Goal: Task Accomplishment & Management: Manage account settings

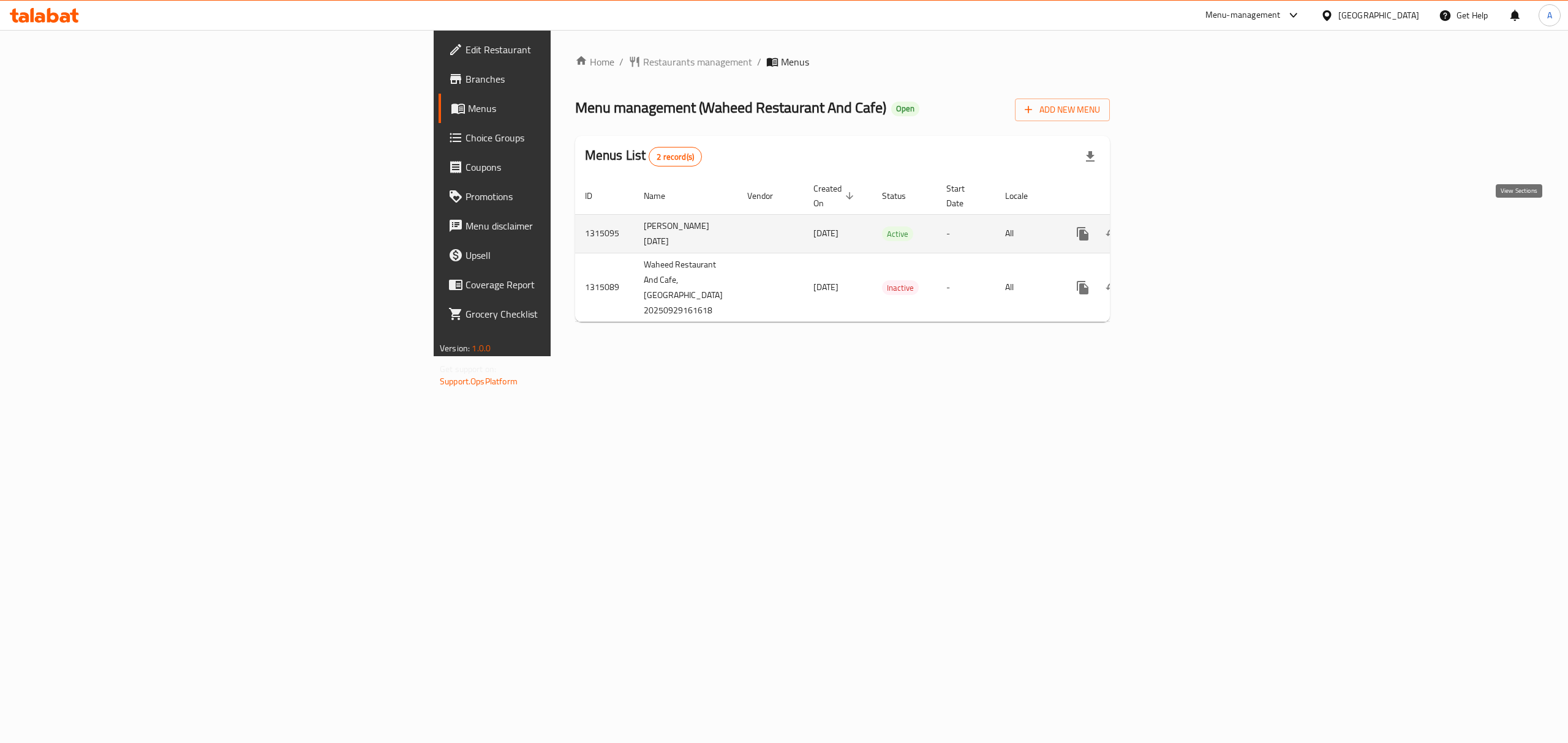
click at [1178, 226] on icon "enhanced table" at bounding box center [1171, 234] width 15 height 15
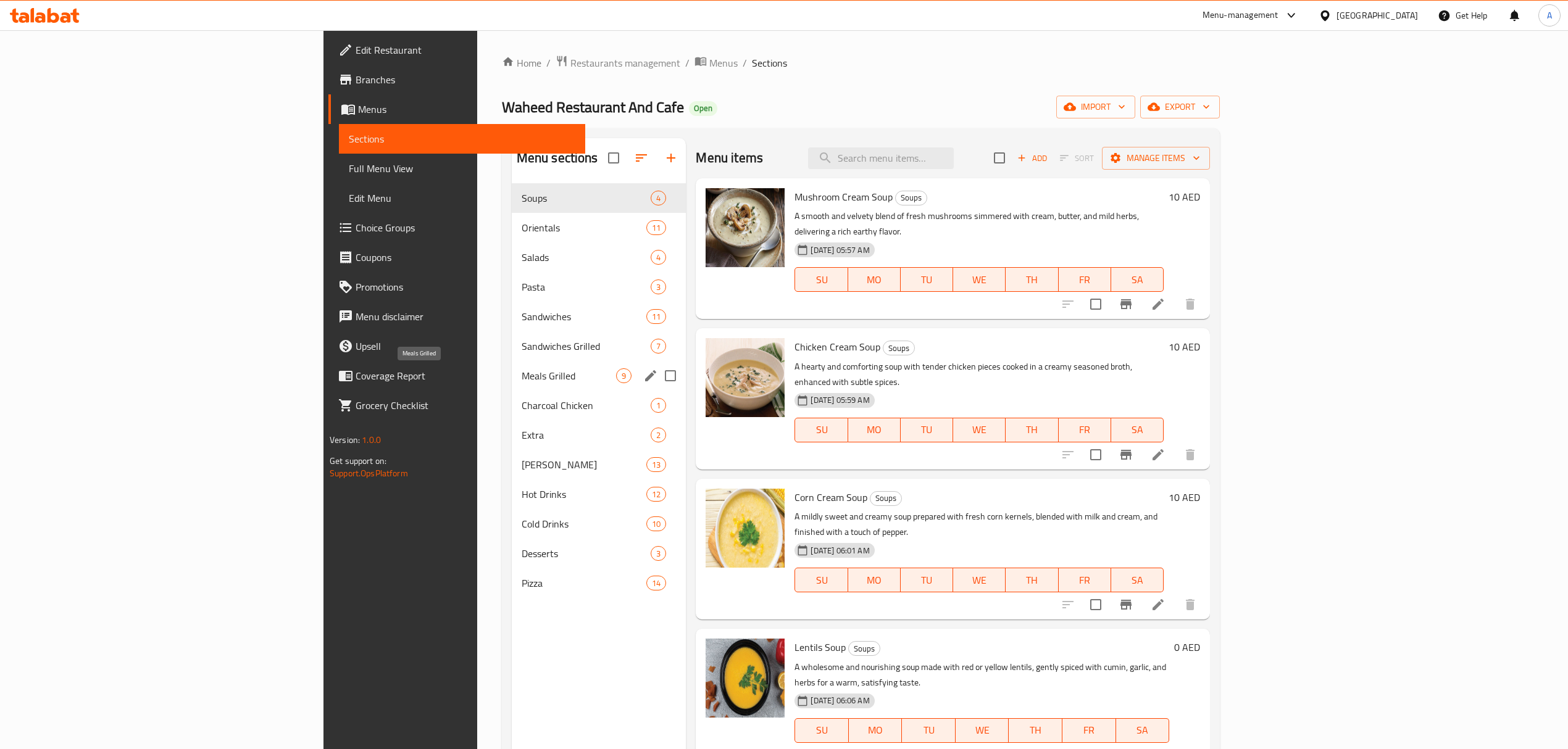
click at [522, 380] on span "Meals Grilled" at bounding box center [569, 376] width 95 height 15
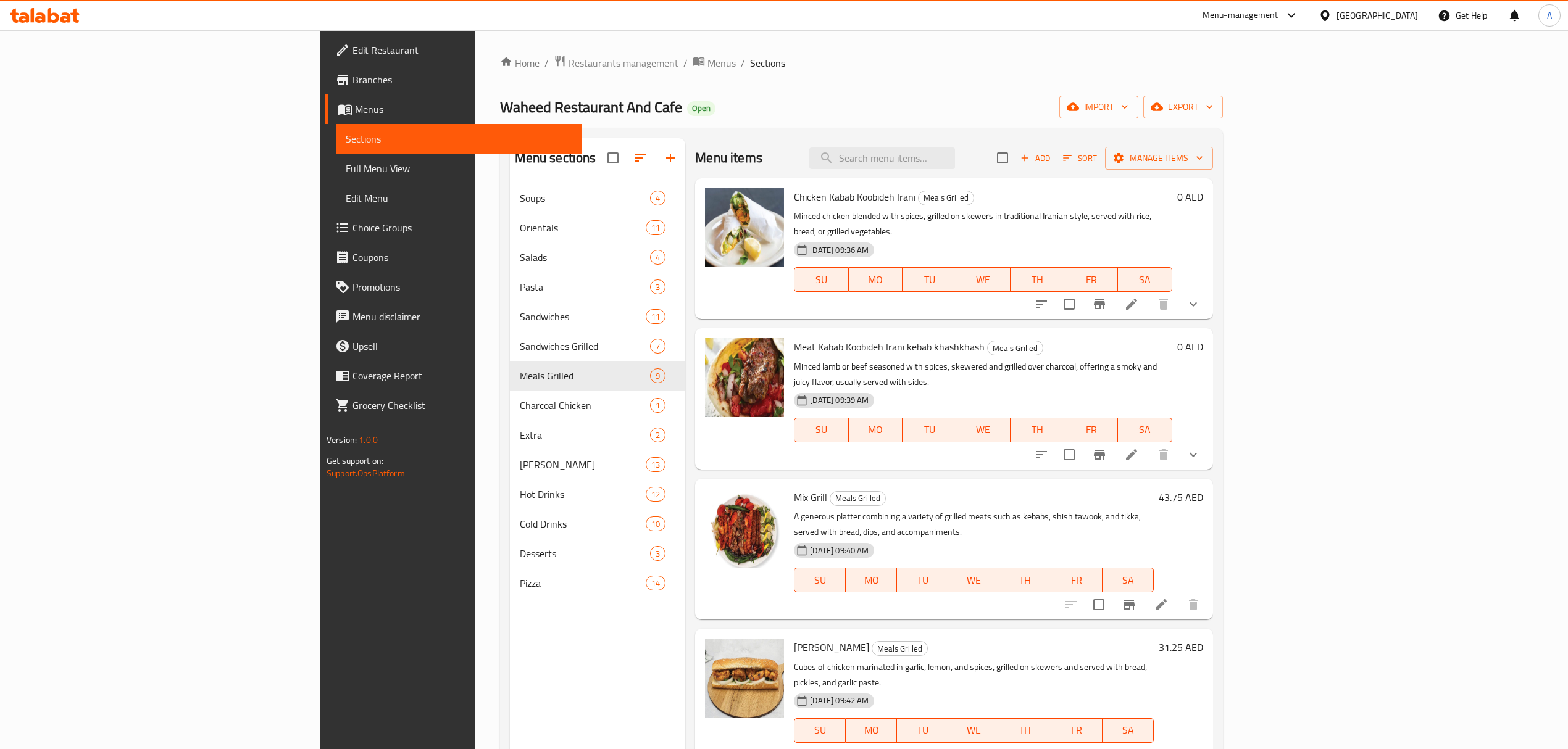
click at [990, 388] on div "02-10-2025 09:39 AM SU MO TU WE TH FR SA" at bounding box center [983, 421] width 388 height 67
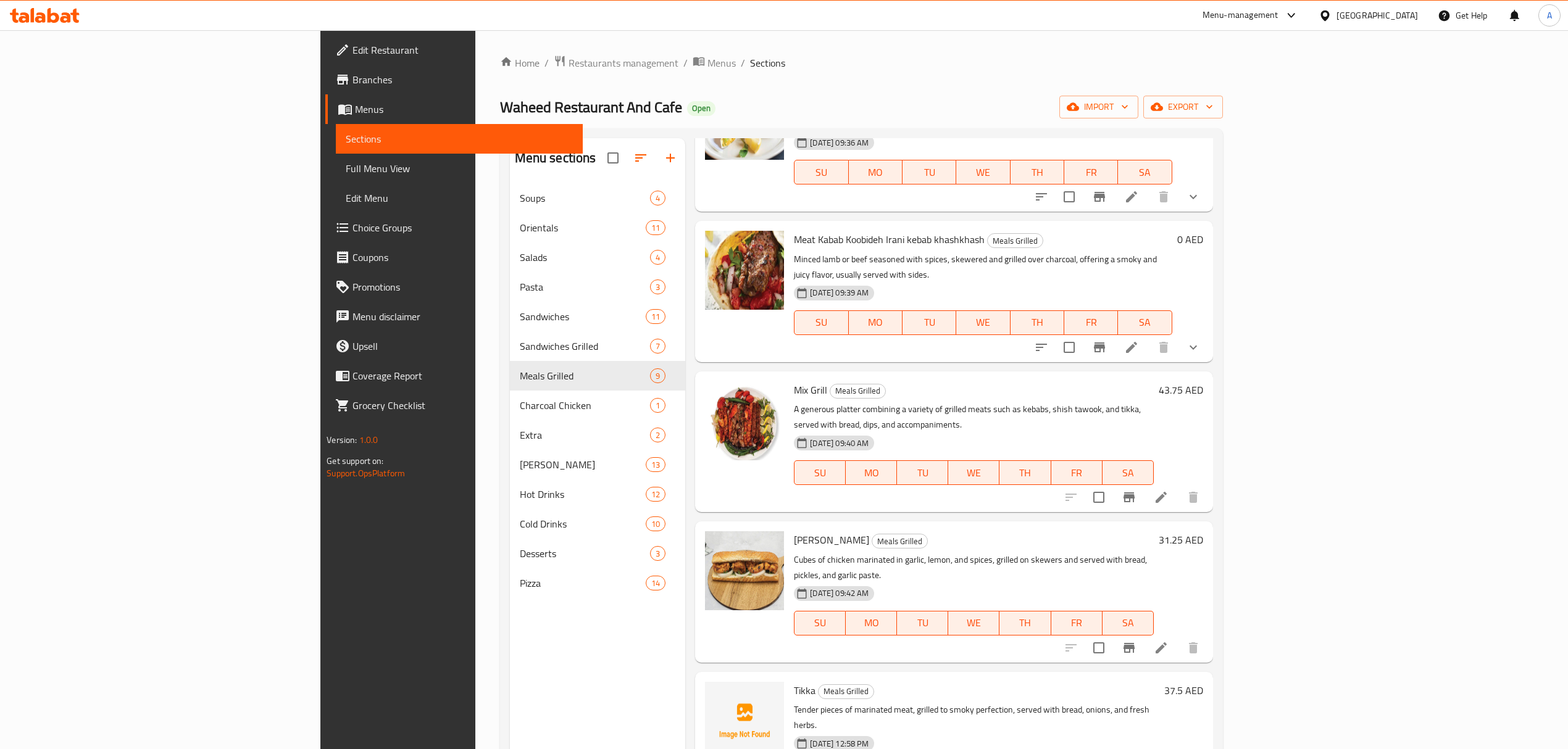
scroll to position [329, 0]
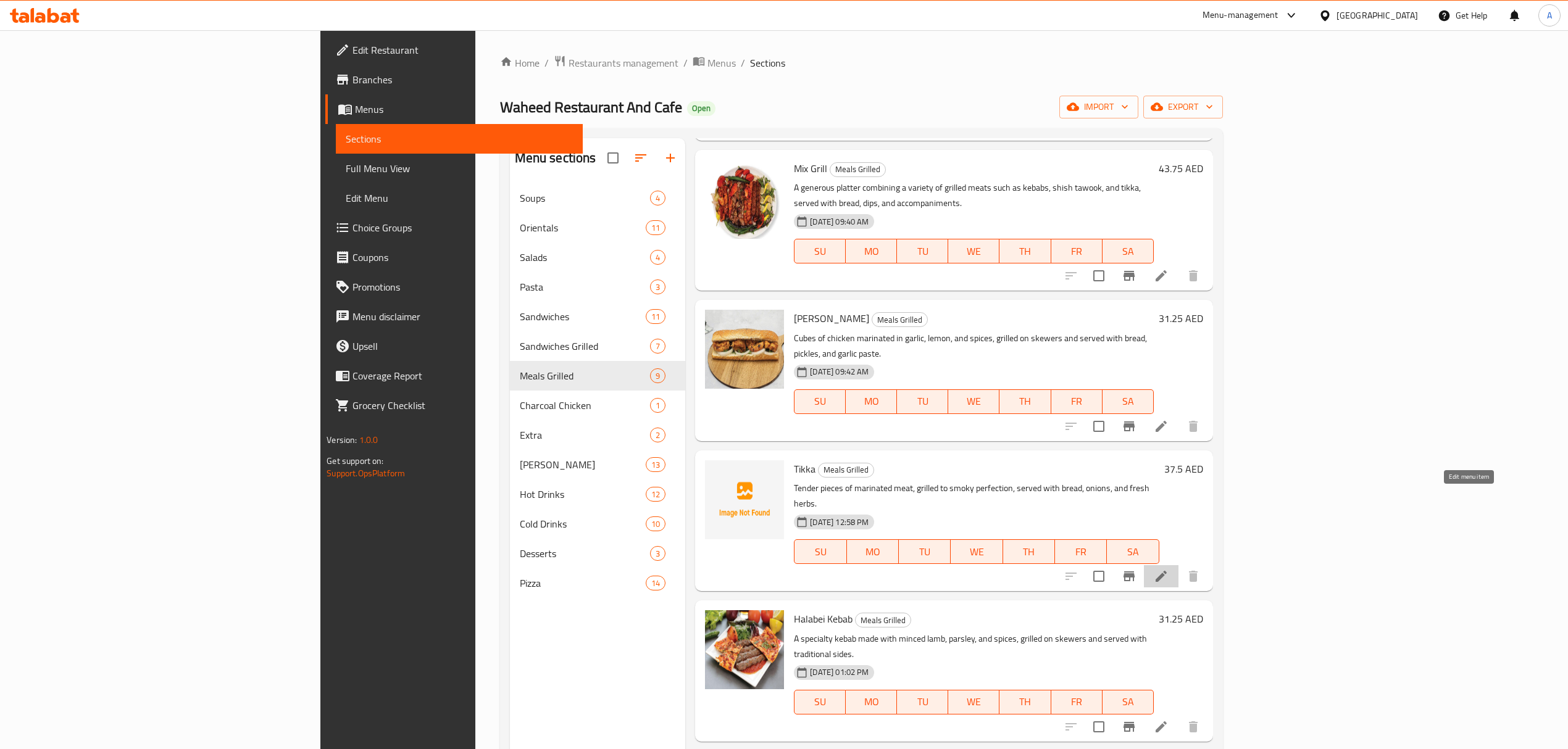
click at [1168, 569] on icon at bounding box center [1162, 577] width 15 height 15
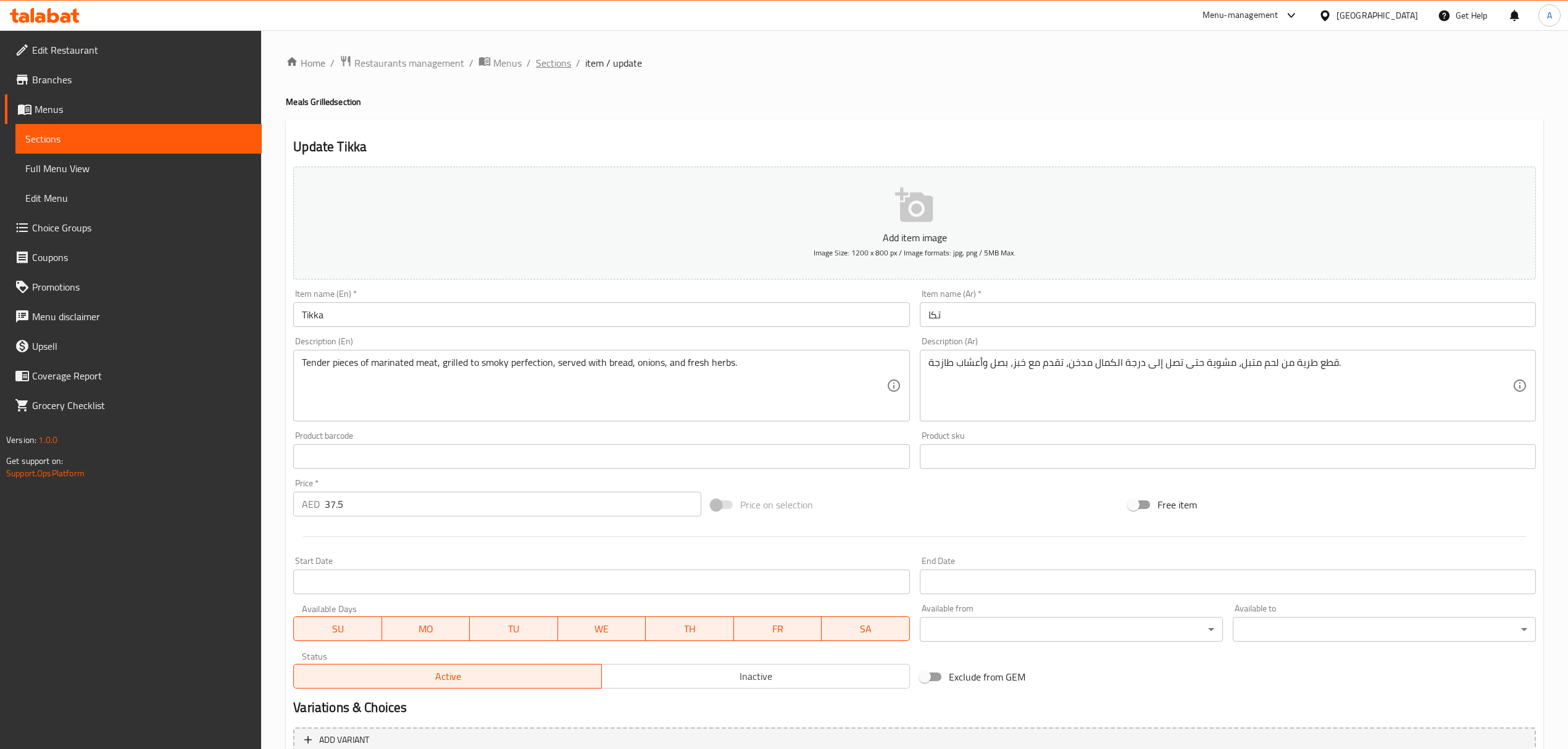
click at [554, 57] on span "Sections" at bounding box center [554, 63] width 35 height 15
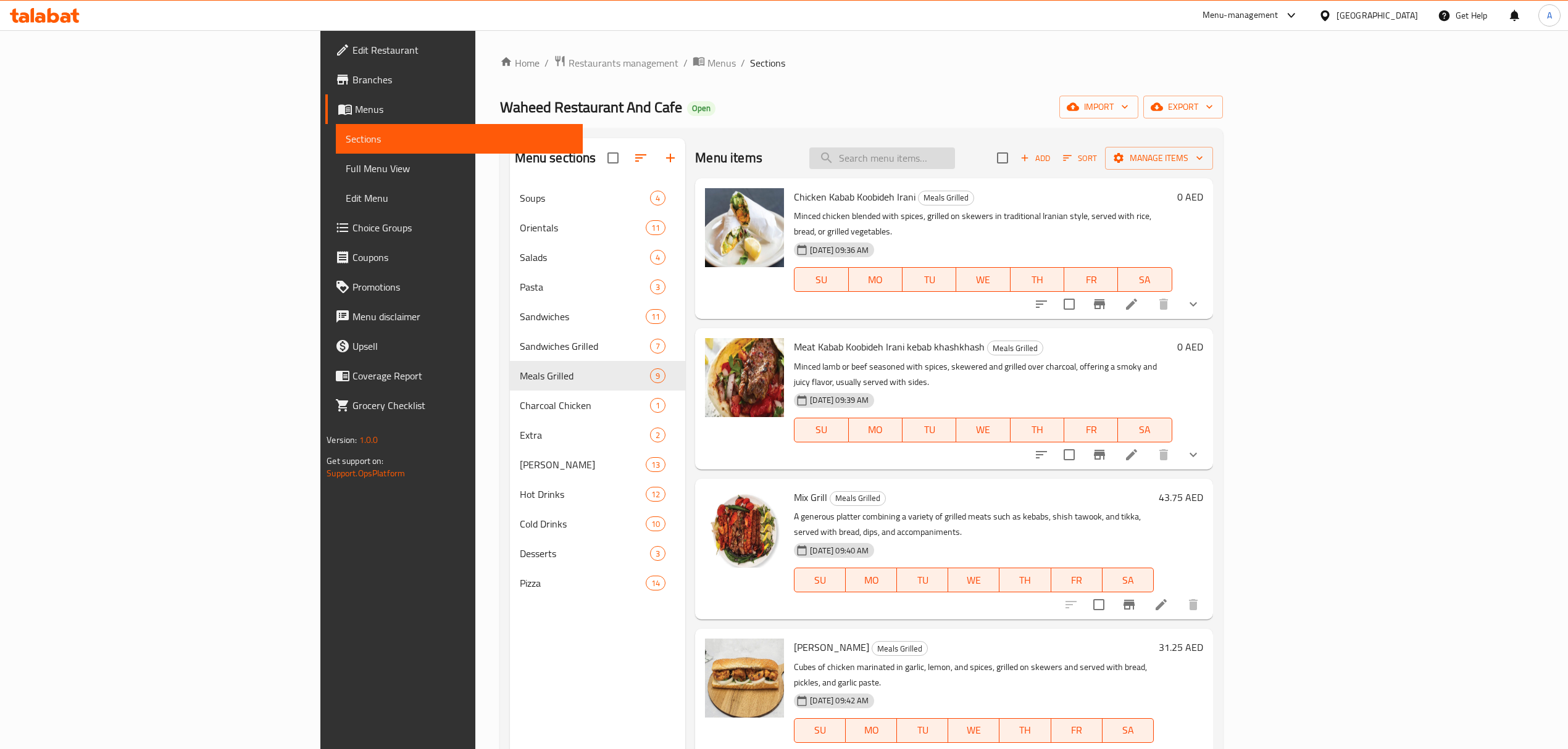
click at [955, 163] on input "search" at bounding box center [882, 158] width 146 height 22
paste input "Tikka"
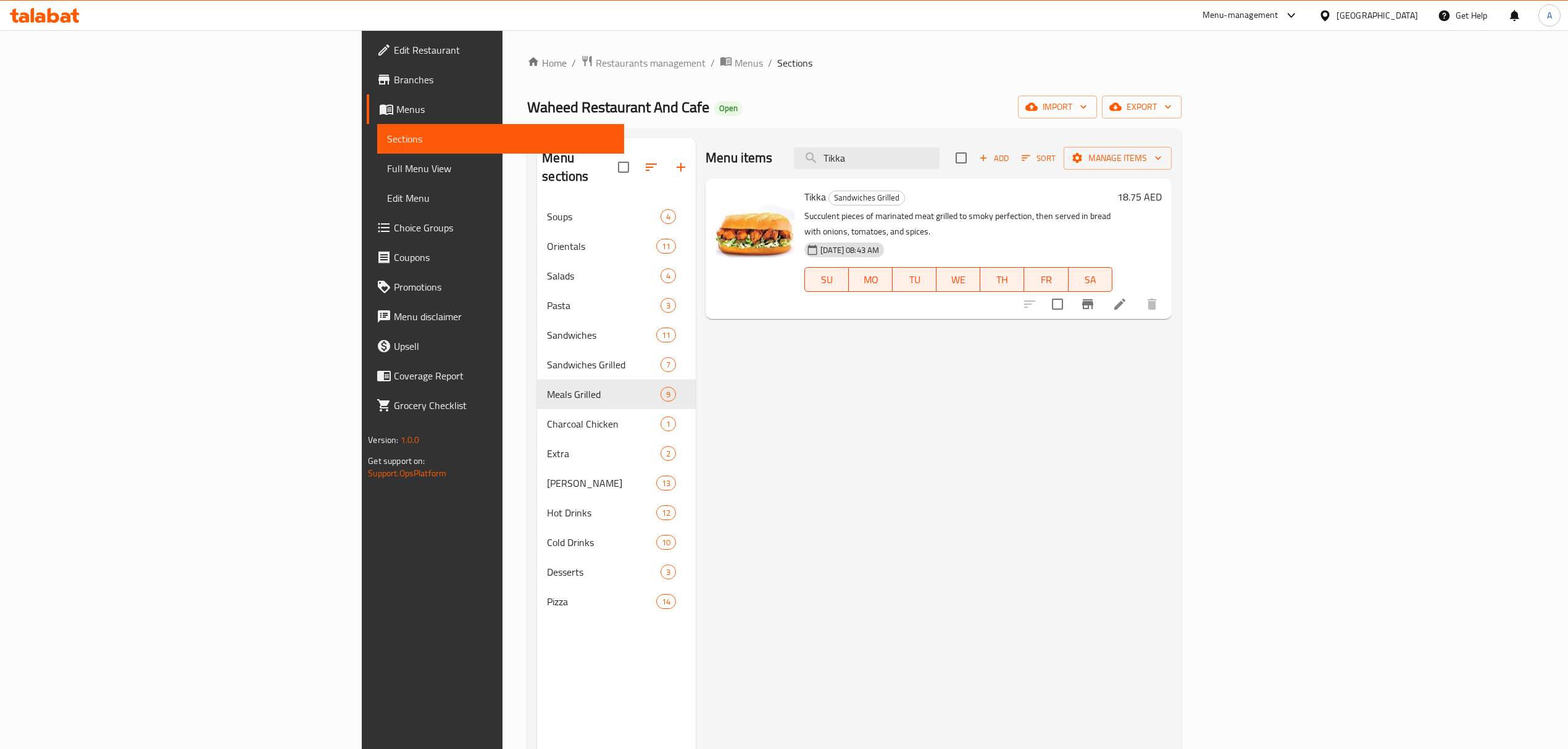
drag, startPoint x: 982, startPoint y: 160, endPoint x: 1111, endPoint y: 169, distance: 129.3
click at [1111, 169] on div "Menu items Tikka Add Sort Manage items" at bounding box center [938, 158] width 466 height 40
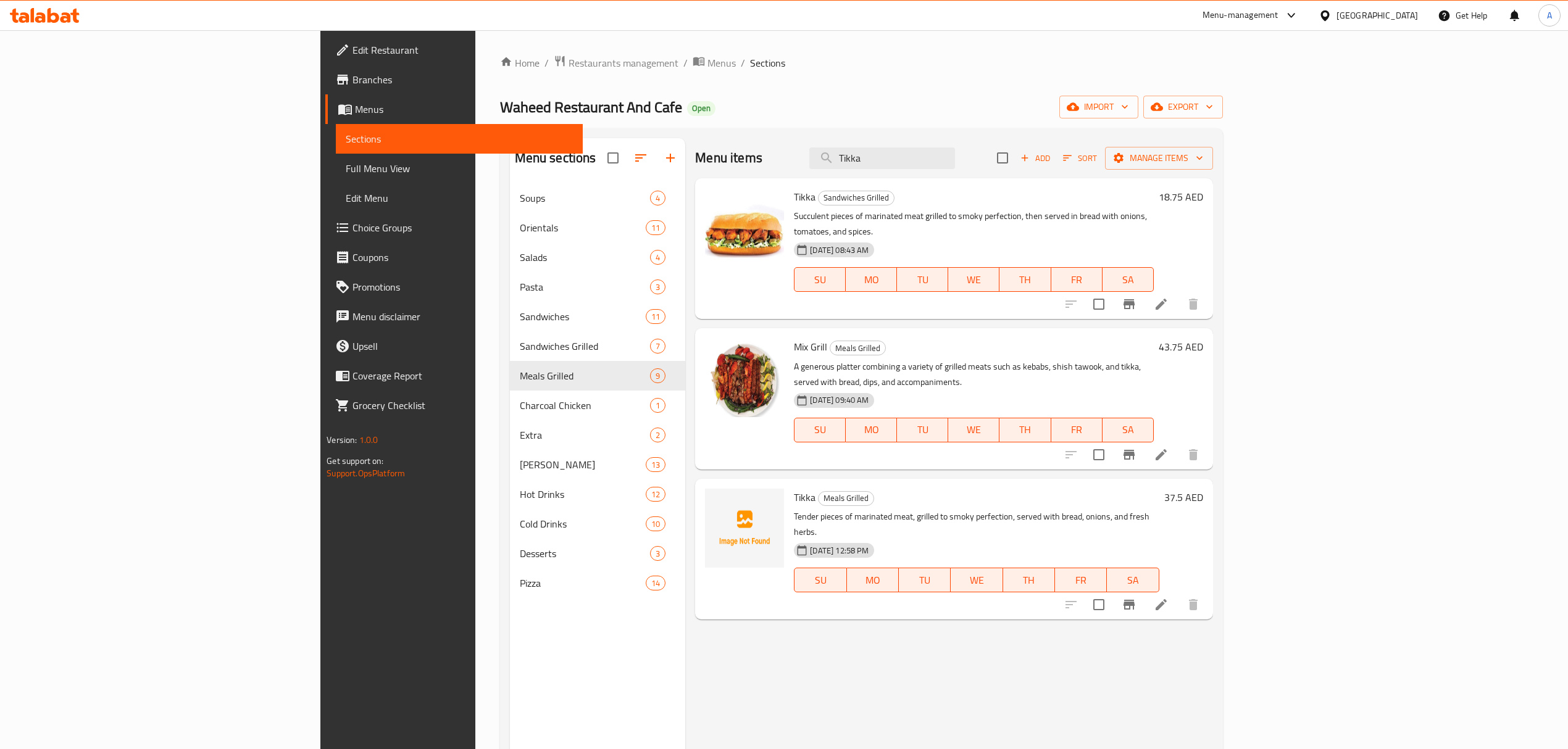
type input "Tikka"
click at [1168, 598] on icon at bounding box center [1162, 605] width 15 height 15
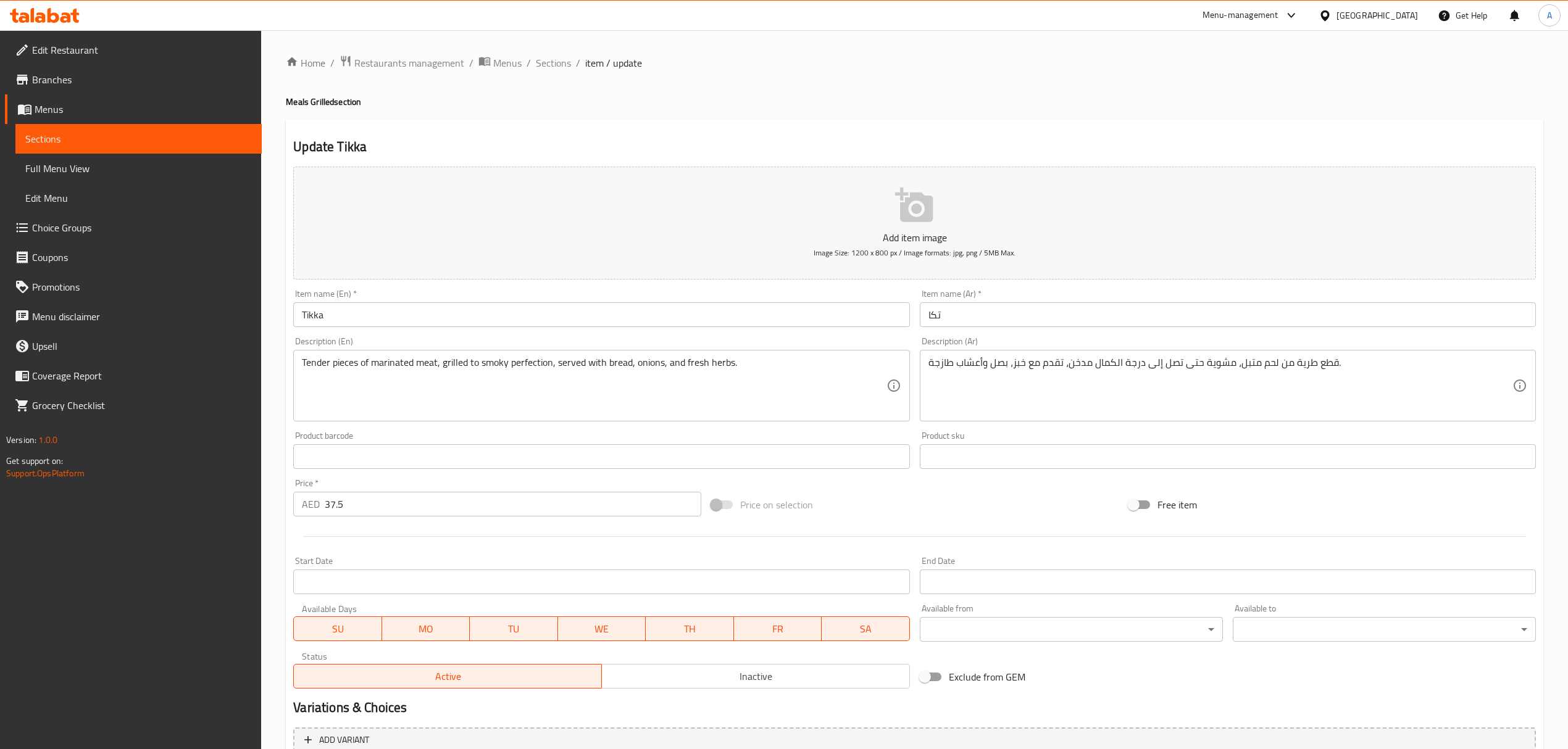
click at [689, 305] on input "Tikka" at bounding box center [601, 315] width 616 height 25
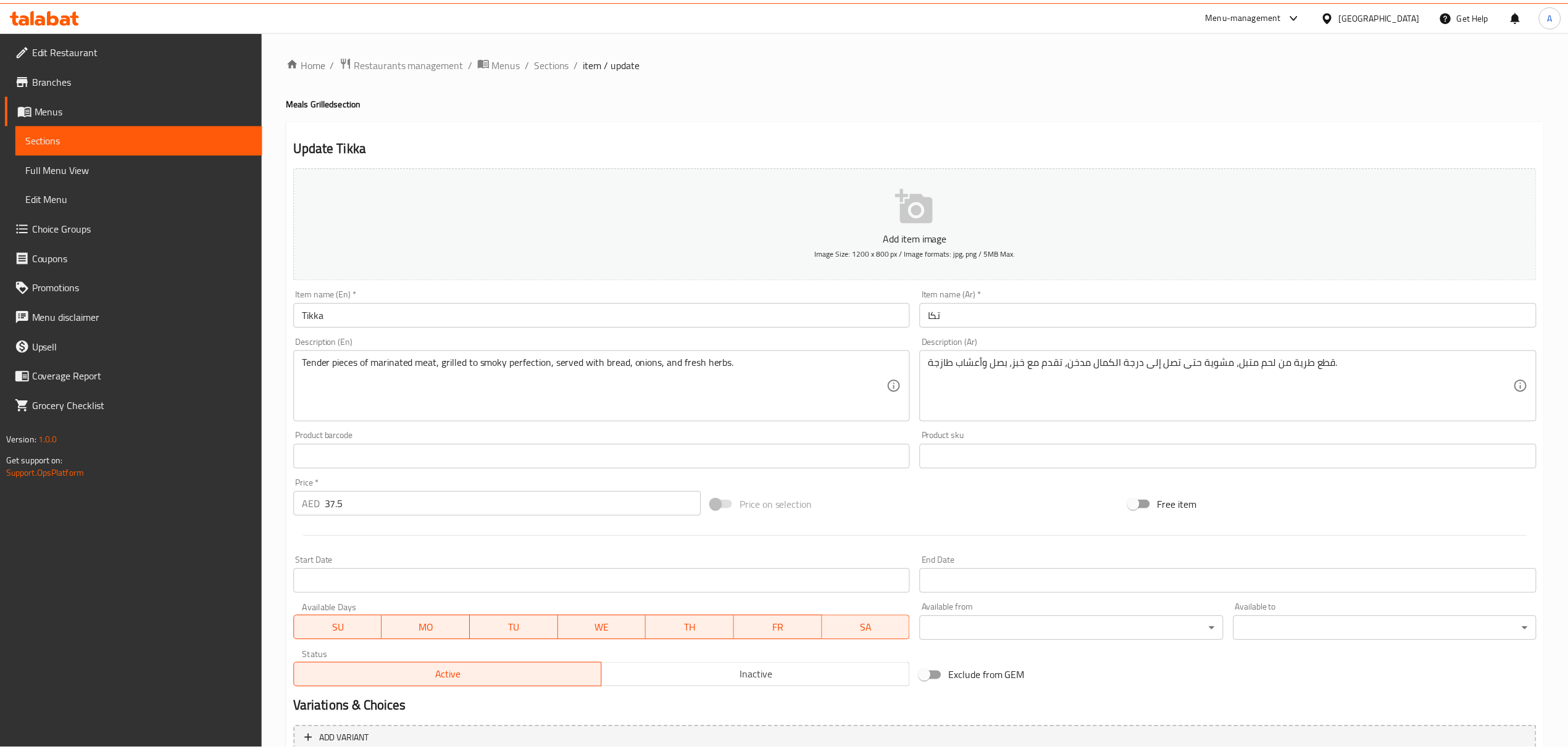
scroll to position [121, 0]
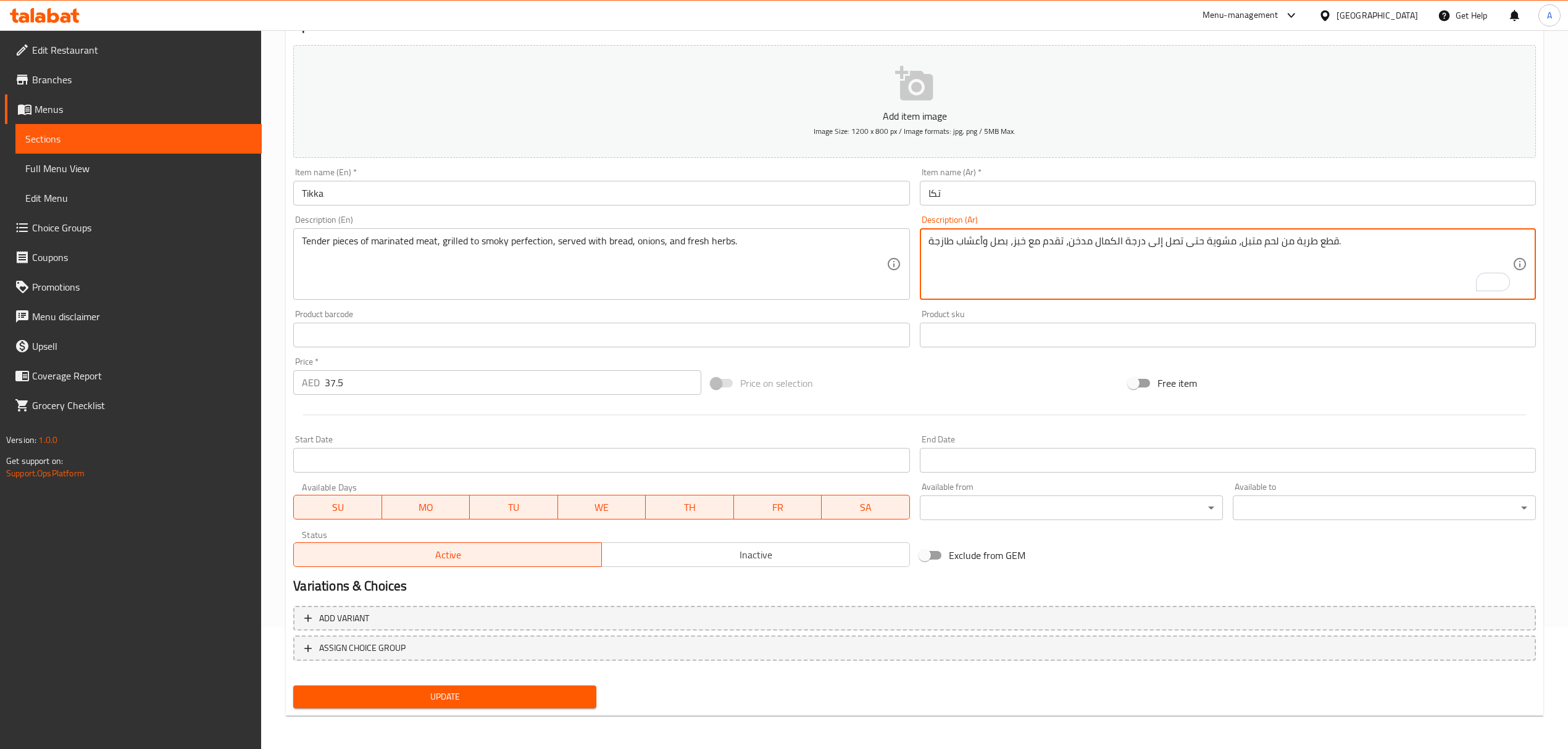
click at [1366, 6] on div "United Arab Emirates" at bounding box center [1368, 15] width 119 height 29
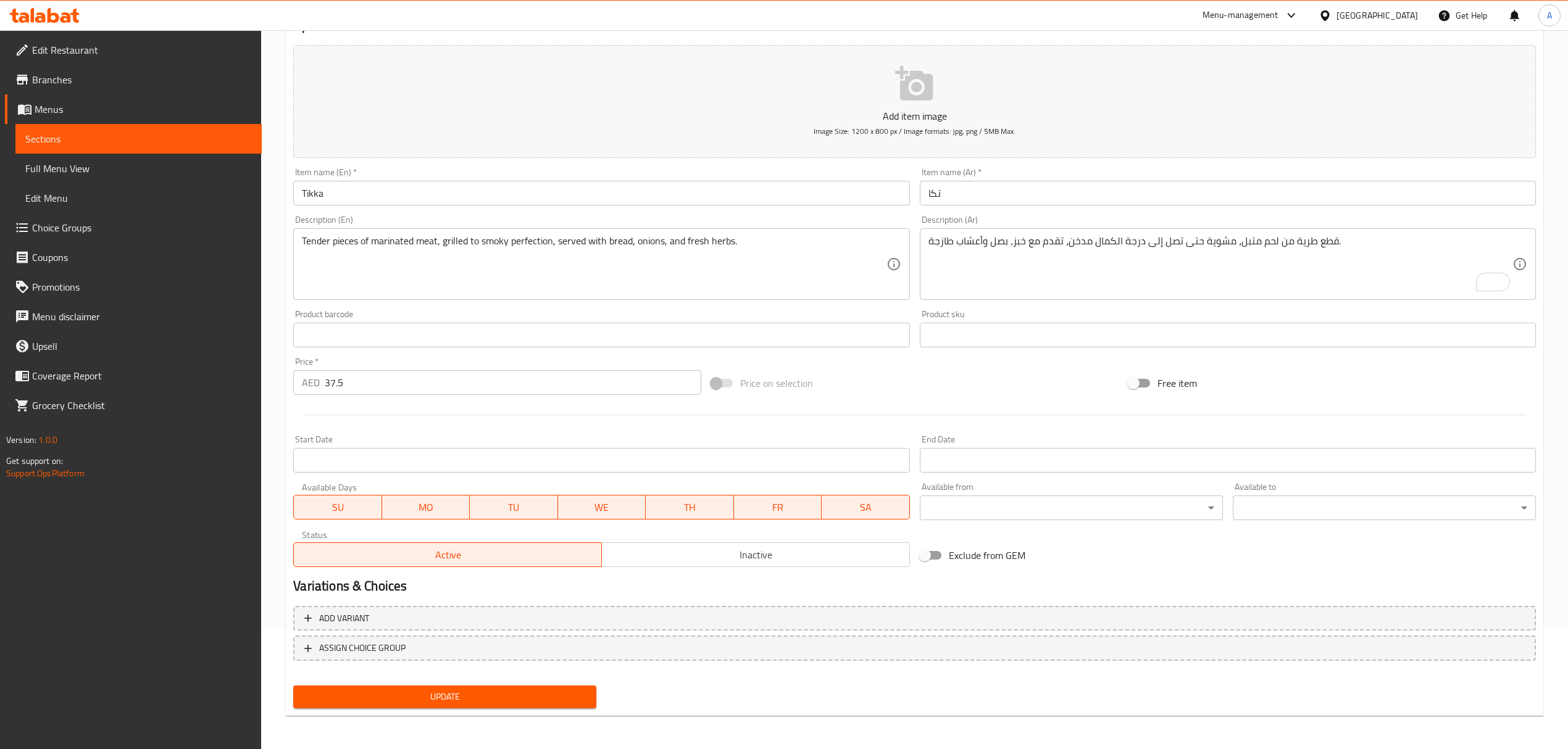
click at [1361, 23] on div "United Arab Emirates" at bounding box center [1368, 15] width 119 height 29
click at [1364, 18] on div "United Arab Emirates" at bounding box center [1376, 15] width 81 height 13
click at [1297, 122] on div "[GEOGRAPHIC_DATA]" at bounding box center [1324, 127] width 185 height 28
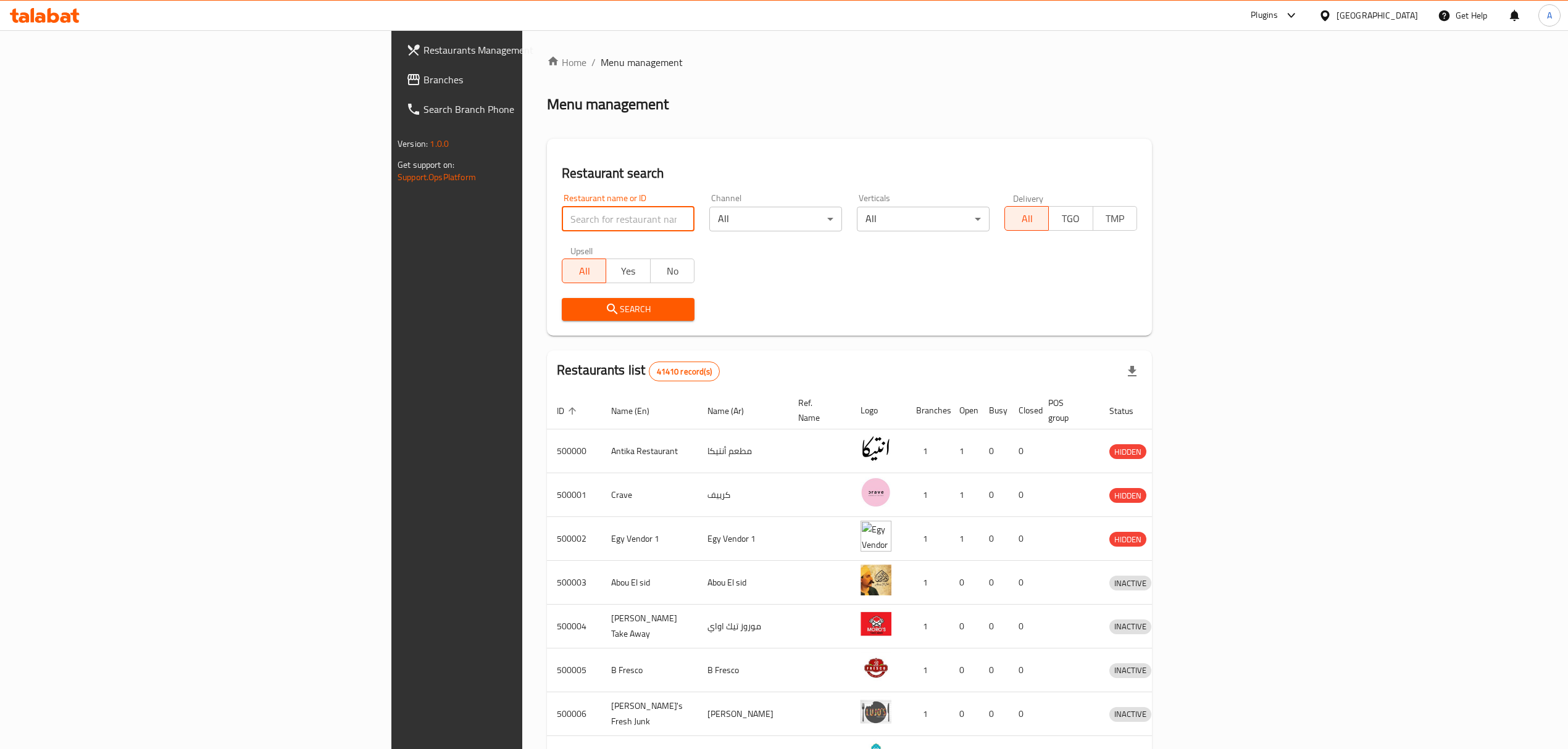
click at [562, 218] on input "search" at bounding box center [628, 219] width 133 height 25
paste input "510587"
type input "510587"
click button "Search" at bounding box center [628, 309] width 133 height 23
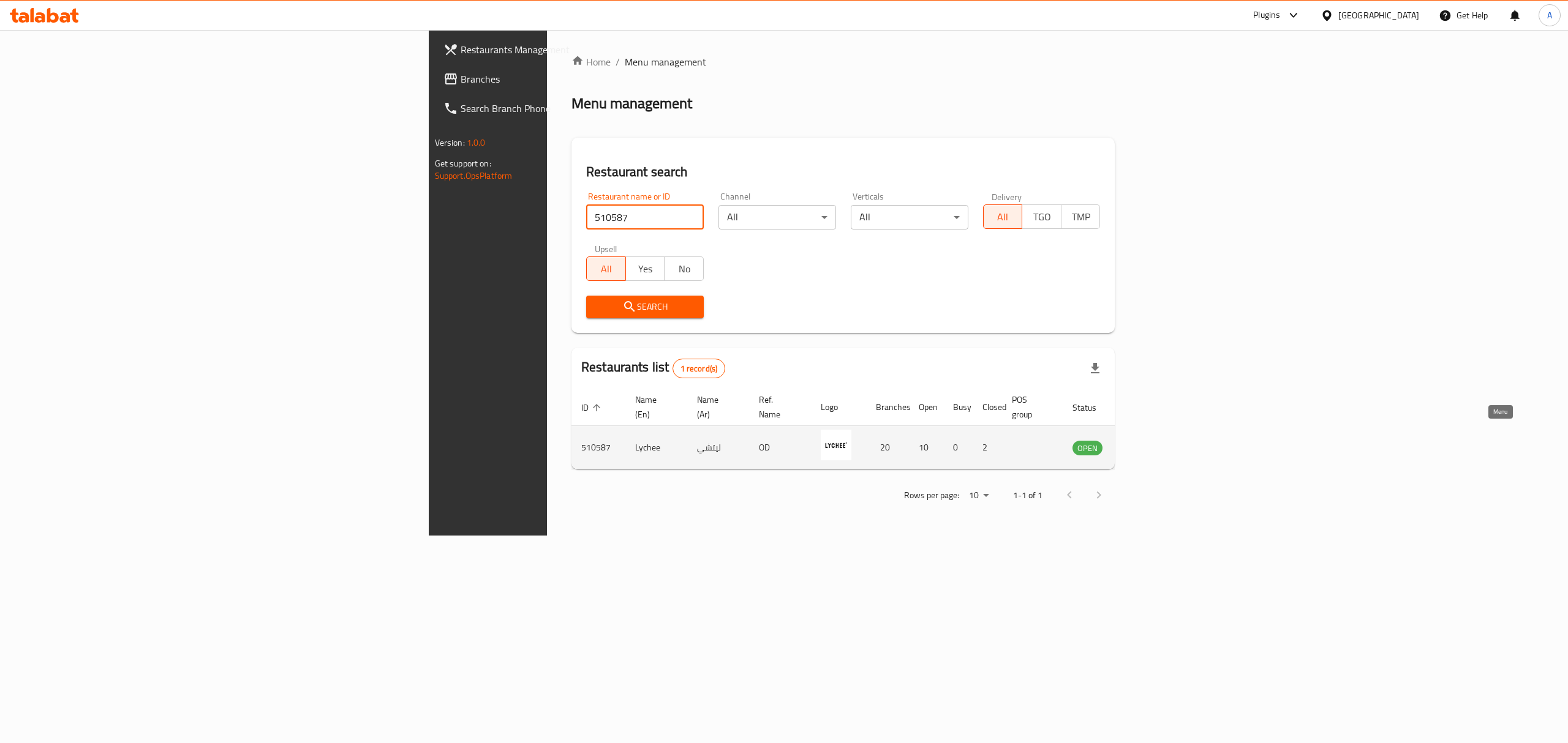
click at [1151, 443] on icon "enhanced table" at bounding box center [1144, 448] width 13 height 11
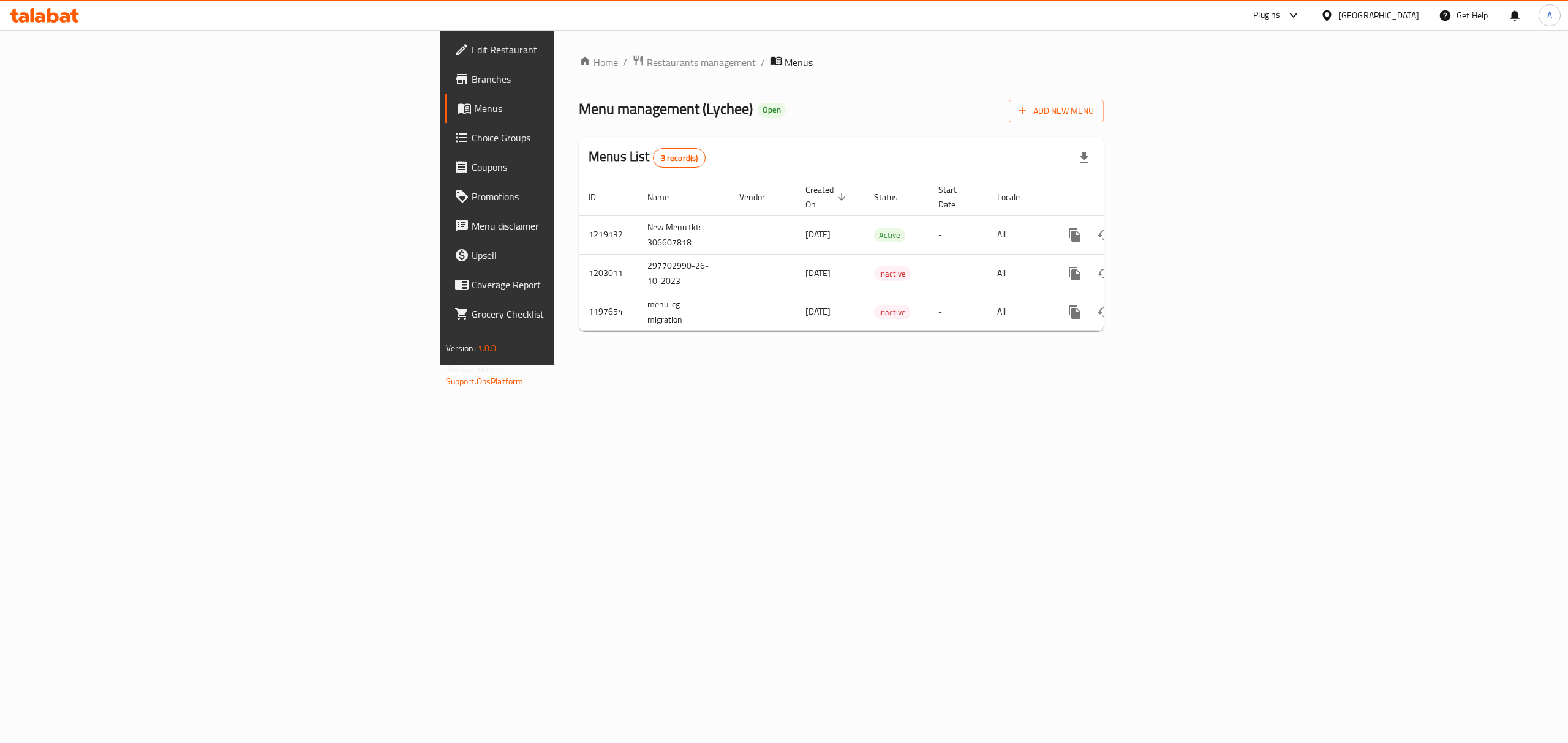
click at [471, 82] on span "Branches" at bounding box center [582, 79] width 221 height 15
click at [471, 81] on span "Branches" at bounding box center [582, 79] width 221 height 15
click at [1177, 226] on link "enhanced table" at bounding box center [1162, 233] width 29 height 29
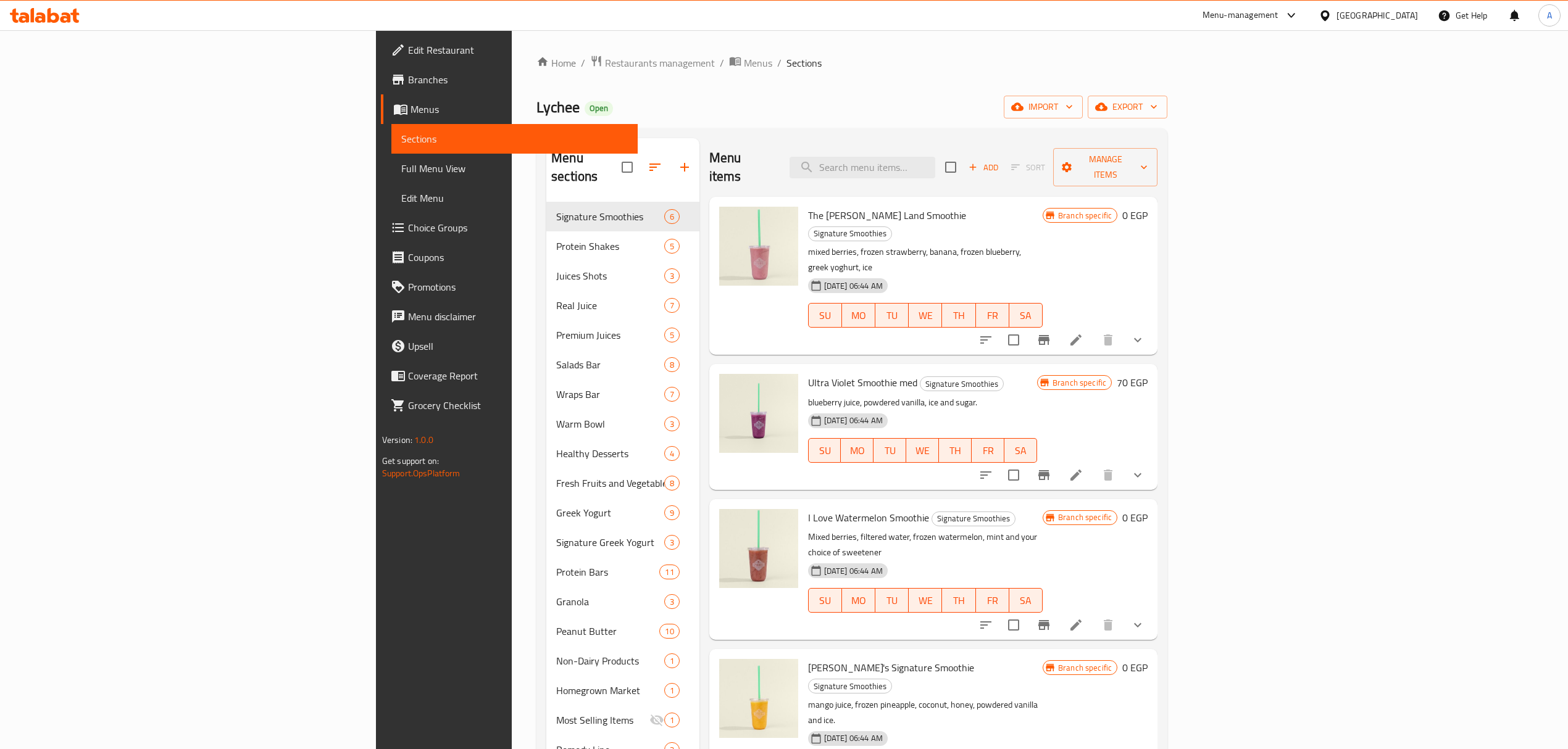
click at [381, 58] on link "Edit Restaurant" at bounding box center [508, 49] width 257 height 29
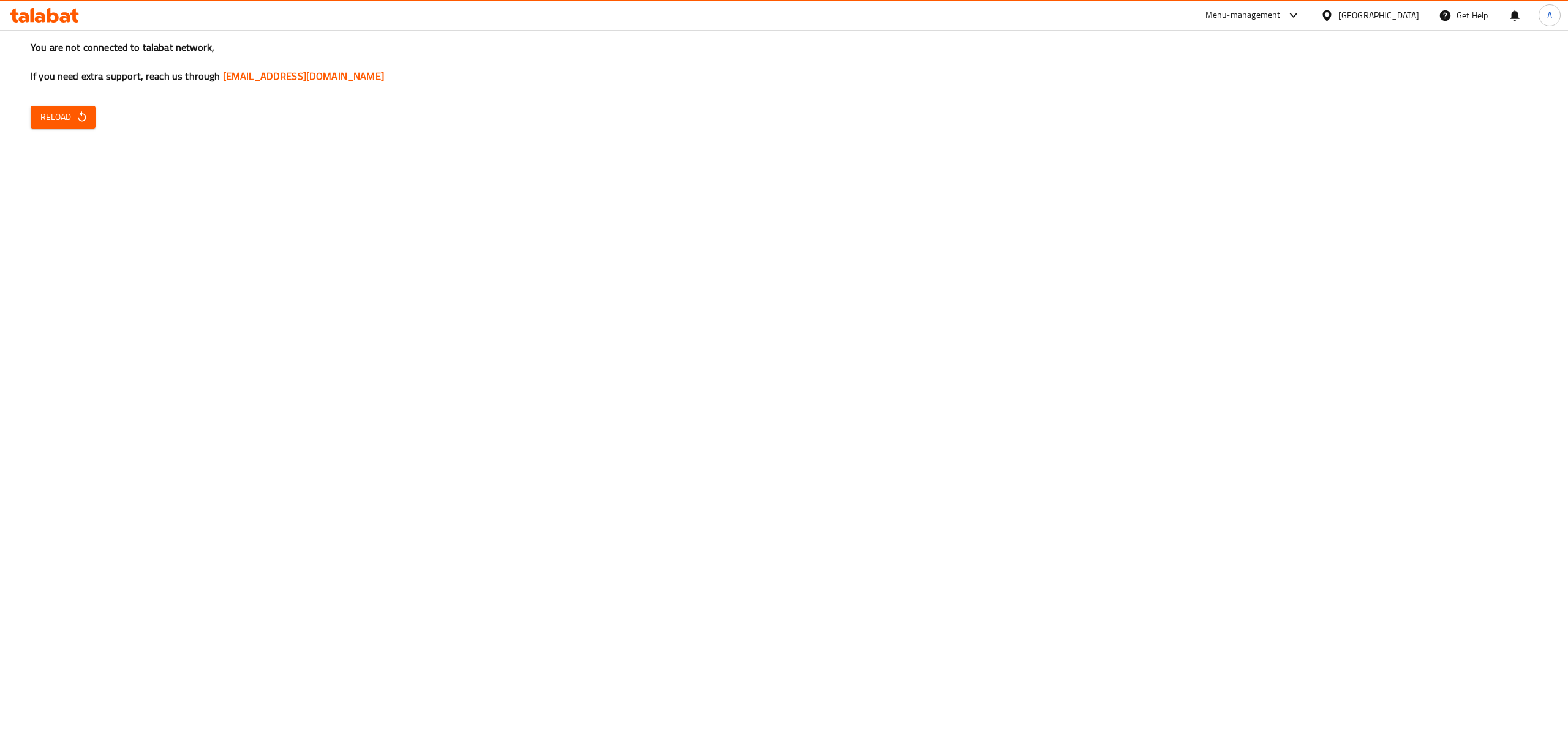
click at [85, 118] on icon "button" at bounding box center [82, 117] width 12 height 12
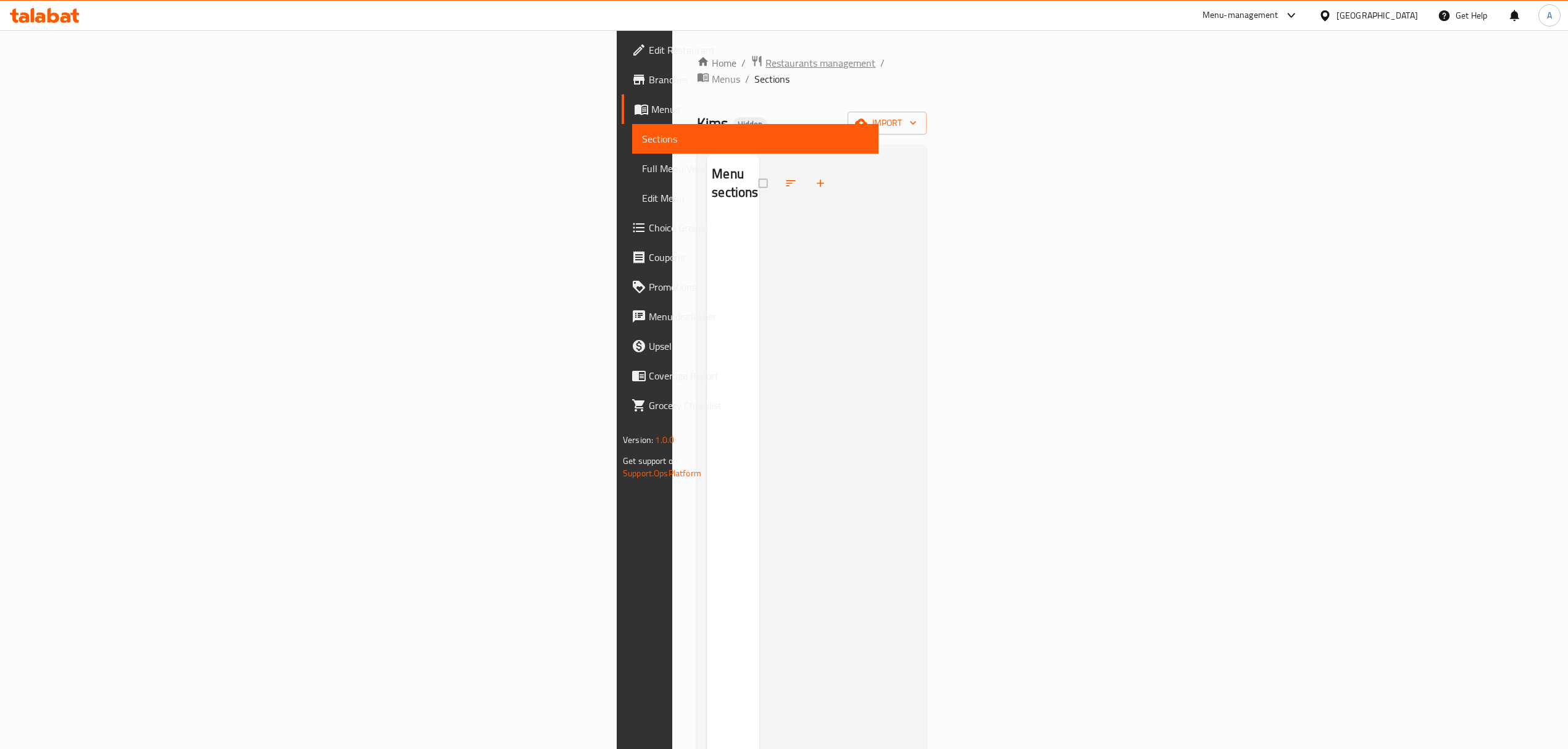
click at [765, 65] on span "Restaurants management" at bounding box center [820, 63] width 110 height 15
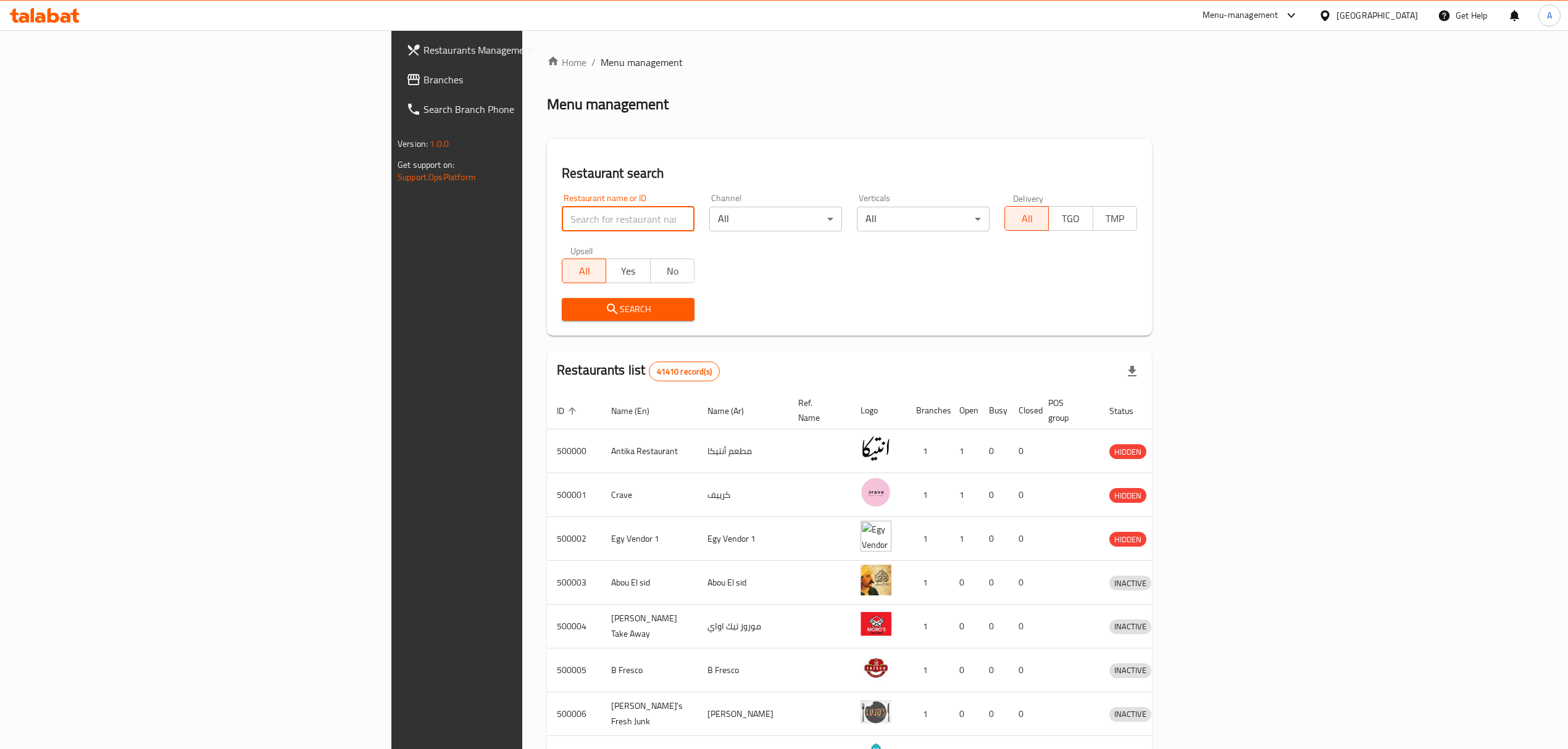
click at [562, 230] on input "search" at bounding box center [628, 219] width 133 height 25
paste input "[URL][DOMAIN_NAME]"
click at [562, 230] on input "[URL][DOMAIN_NAME]" at bounding box center [628, 219] width 133 height 25
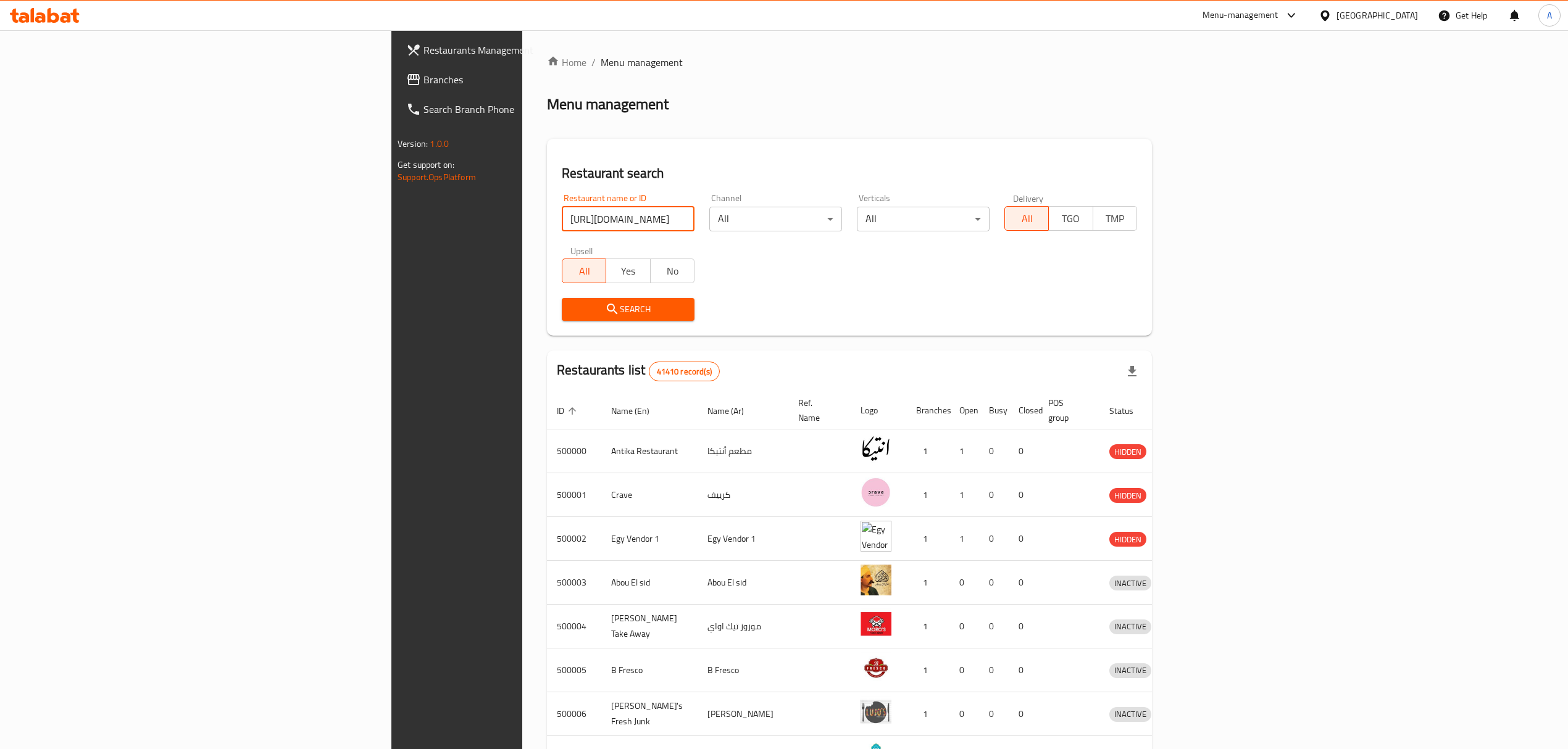
click at [562, 222] on input "[URL][DOMAIN_NAME]" at bounding box center [628, 219] width 133 height 25
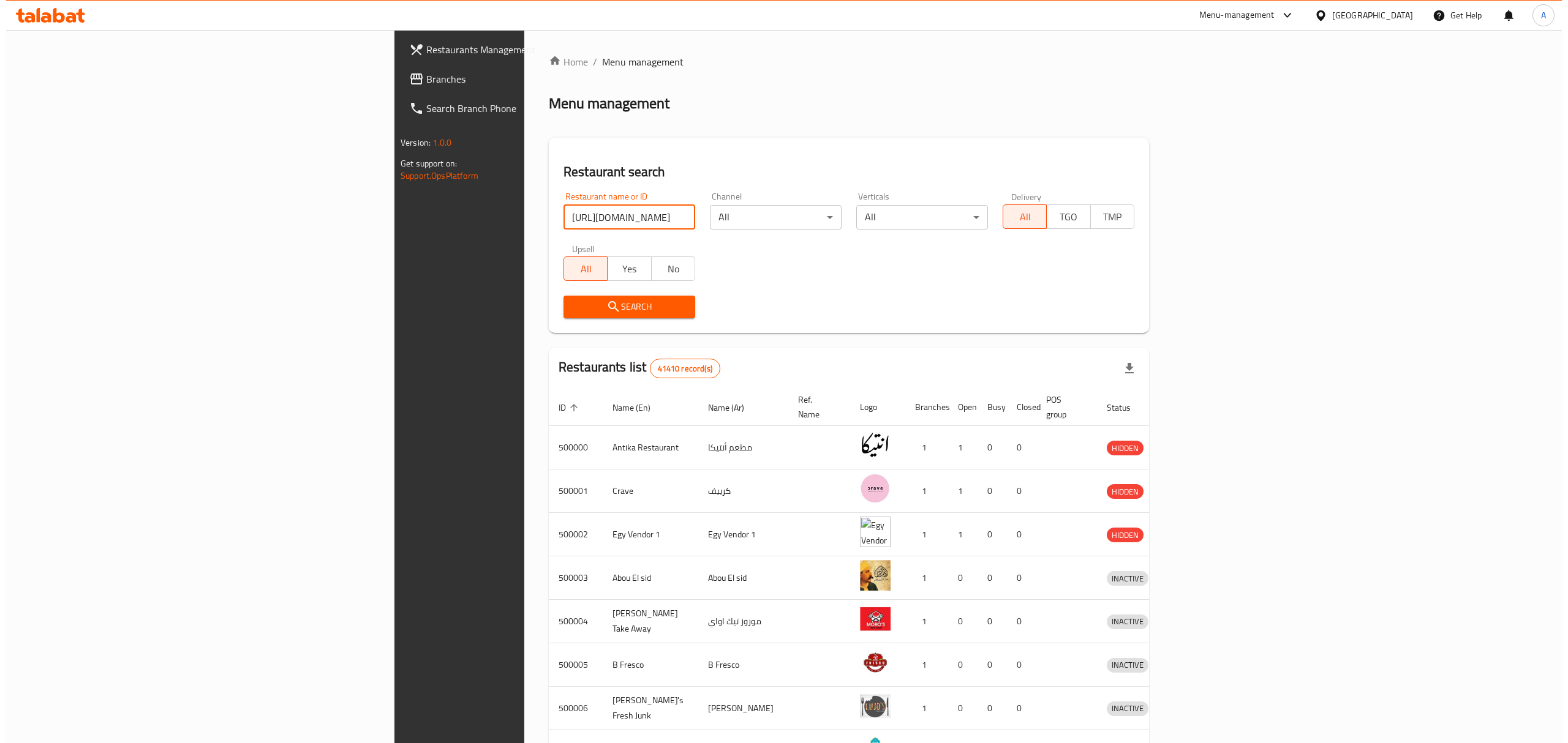
scroll to position [0, 0]
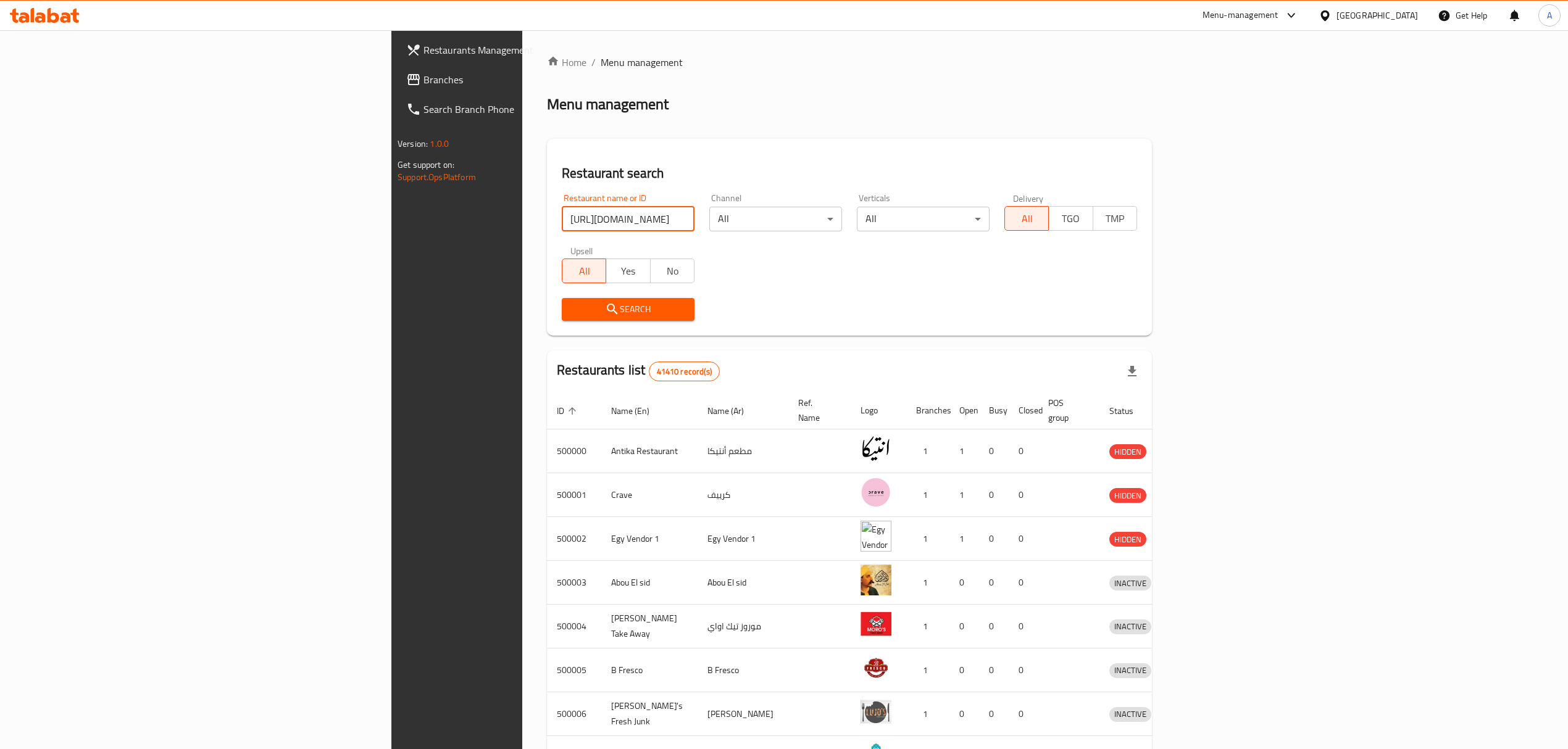
click at [562, 218] on input "[URL][DOMAIN_NAME]" at bounding box center [628, 219] width 133 height 25
paste input "510587"
type input "510587"
click button "Search" at bounding box center [628, 309] width 133 height 23
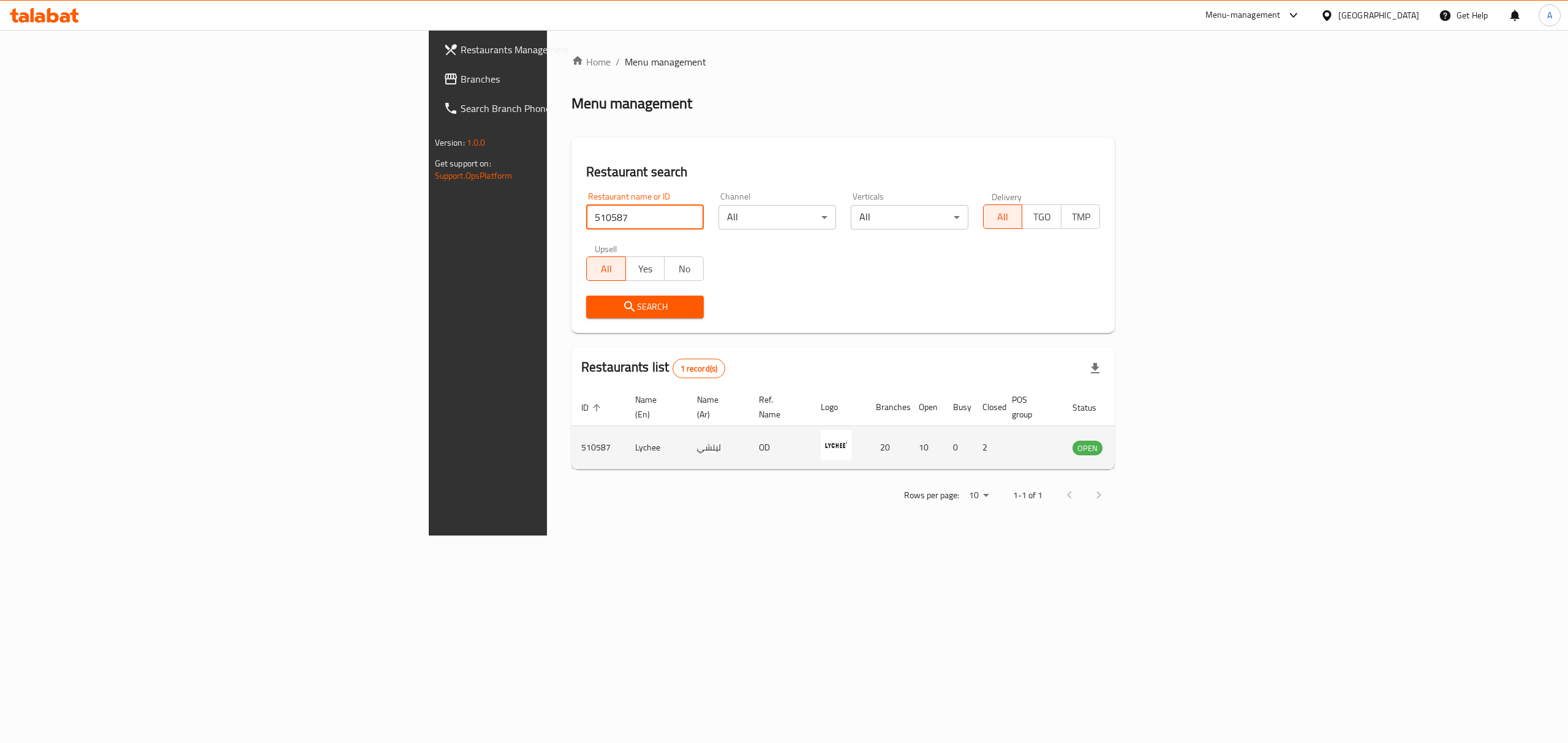
click at [1151, 443] on icon "enhanced table" at bounding box center [1144, 448] width 13 height 11
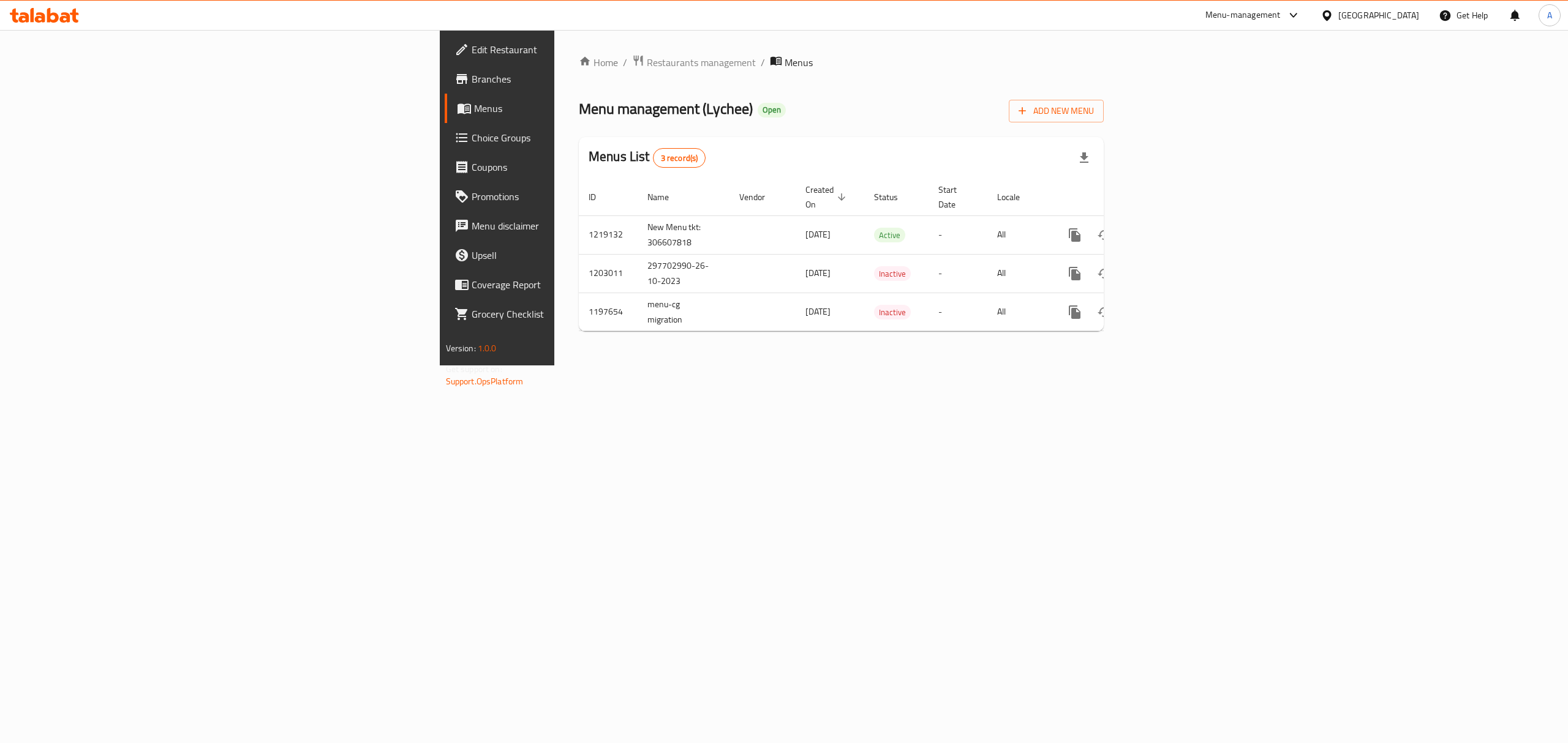
click at [445, 90] on link "Branches" at bounding box center [573, 79] width 257 height 29
